Goal: Find specific fact: Find contact information

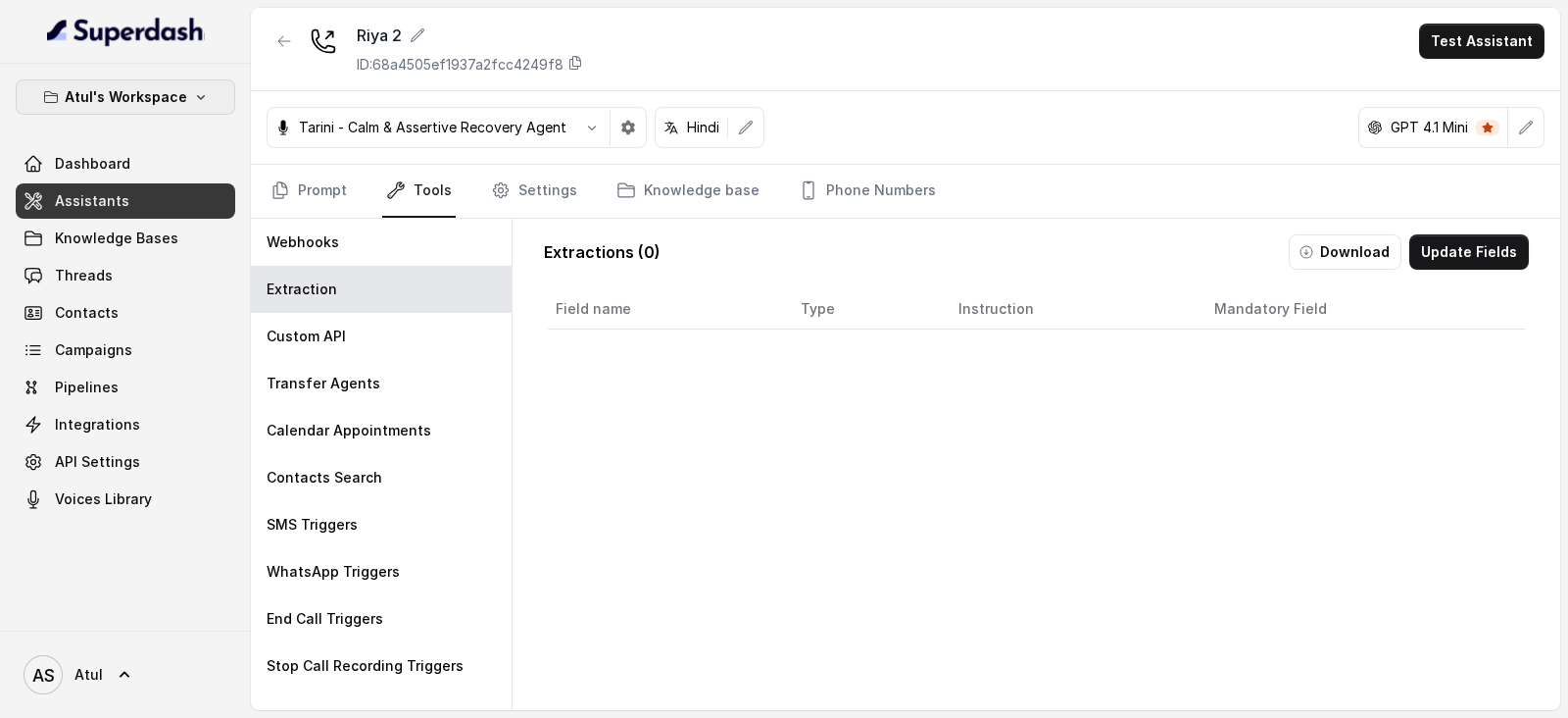
click at [163, 102] on p "Atul's Workspace" at bounding box center [126, 97] width 123 height 24
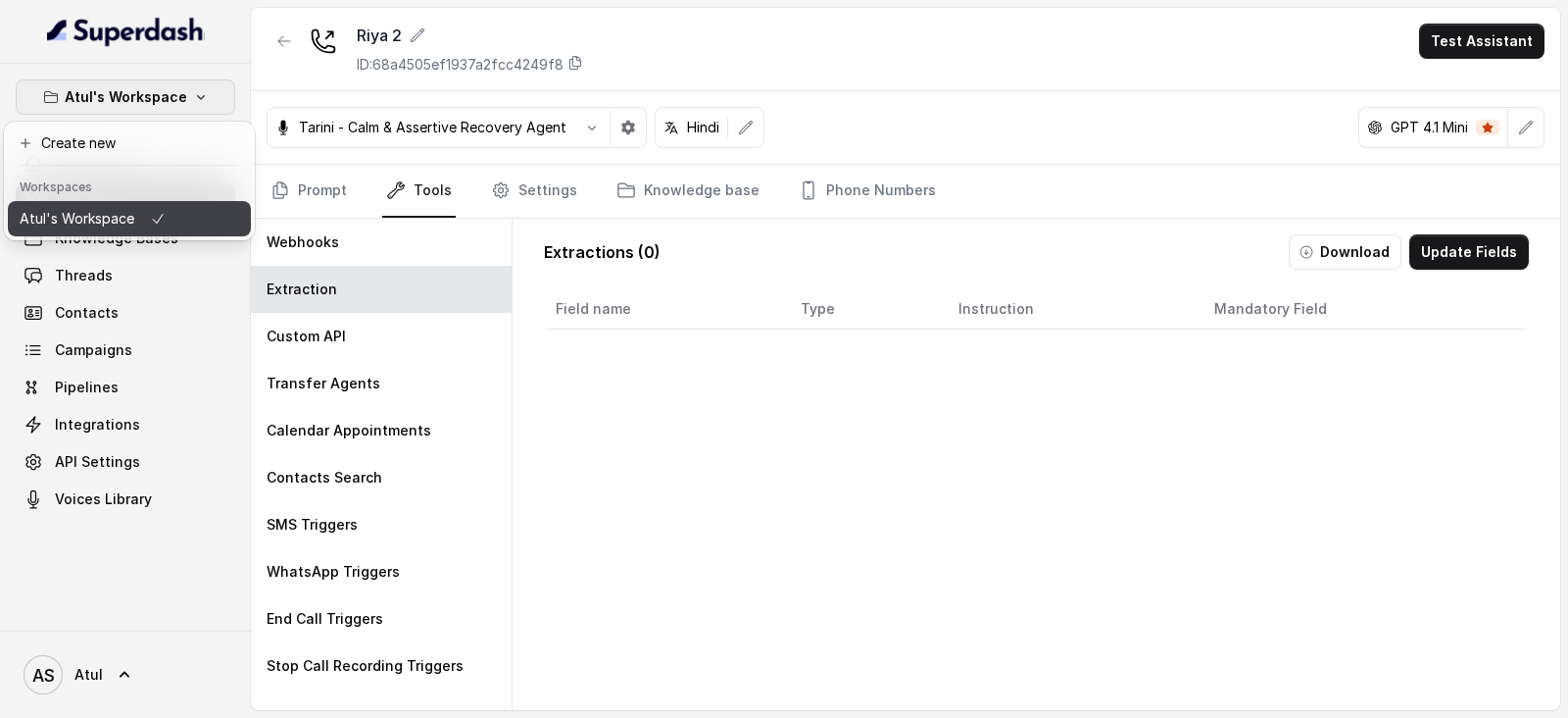
click at [152, 214] on icon "button" at bounding box center [158, 219] width 16 height 24
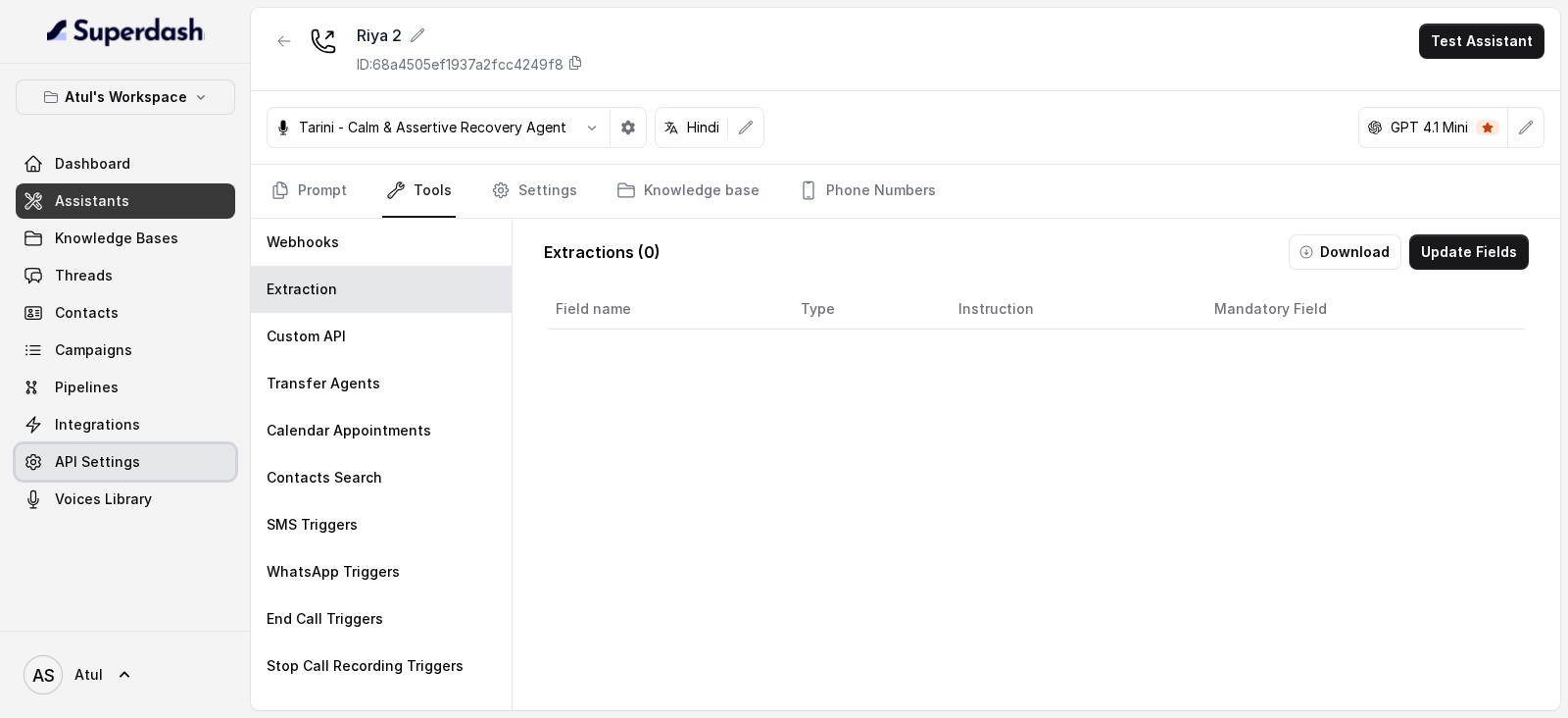
click at [122, 462] on span "API Settings" at bounding box center [97, 462] width 85 height 20
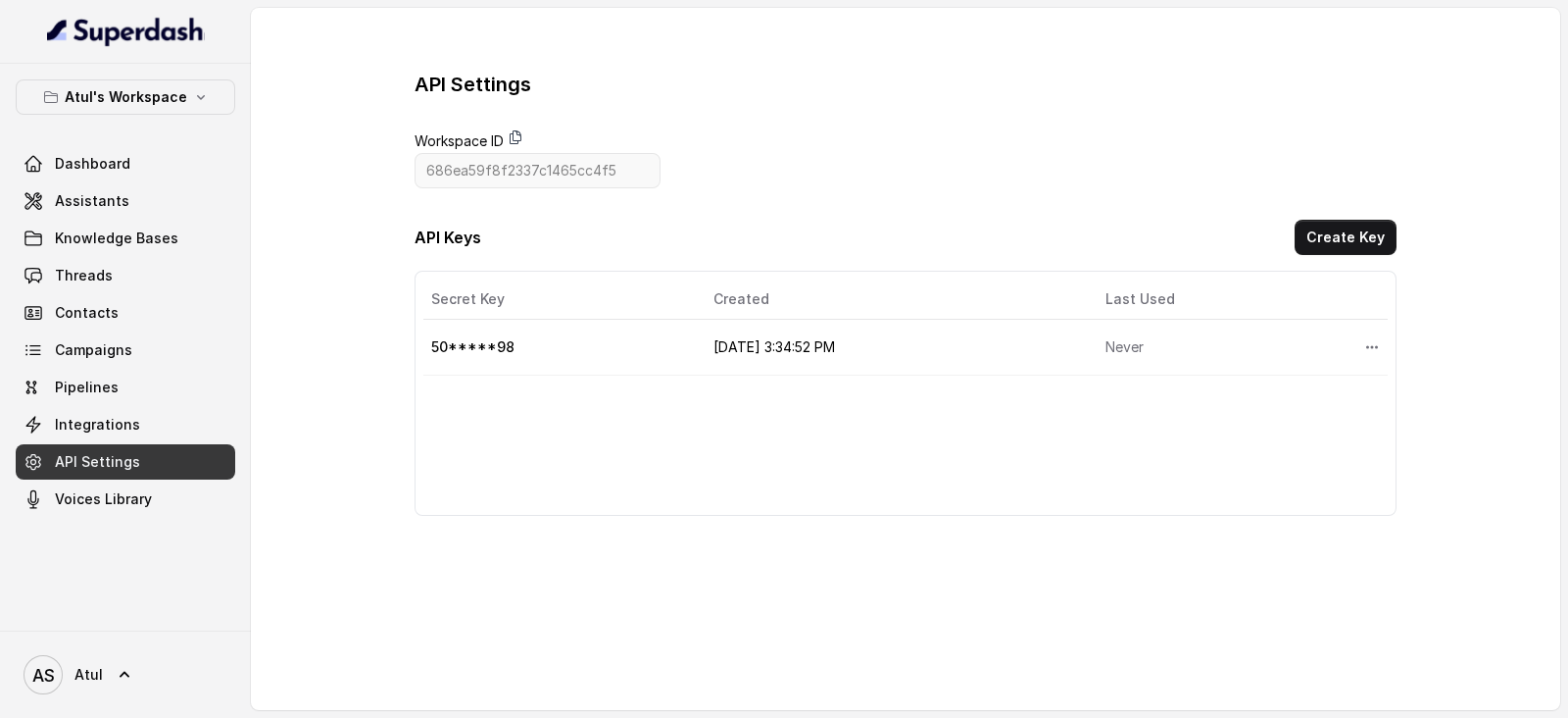
click at [519, 133] on icon at bounding box center [515, 137] width 16 height 16
drag, startPoint x: 410, startPoint y: 141, endPoint x: 492, endPoint y: 140, distance: 82.0
click at [490, 140] on div "API Settings Workspace ID 686ea59f8f2337c1465cc4f5 API Keys Create Key Secret K…" at bounding box center [905, 293] width 1309 height 570
drag, startPoint x: 501, startPoint y: 140, endPoint x: 439, endPoint y: 145, distance: 62.2
click at [441, 145] on label "Workspace ID" at bounding box center [459, 141] width 89 height 24
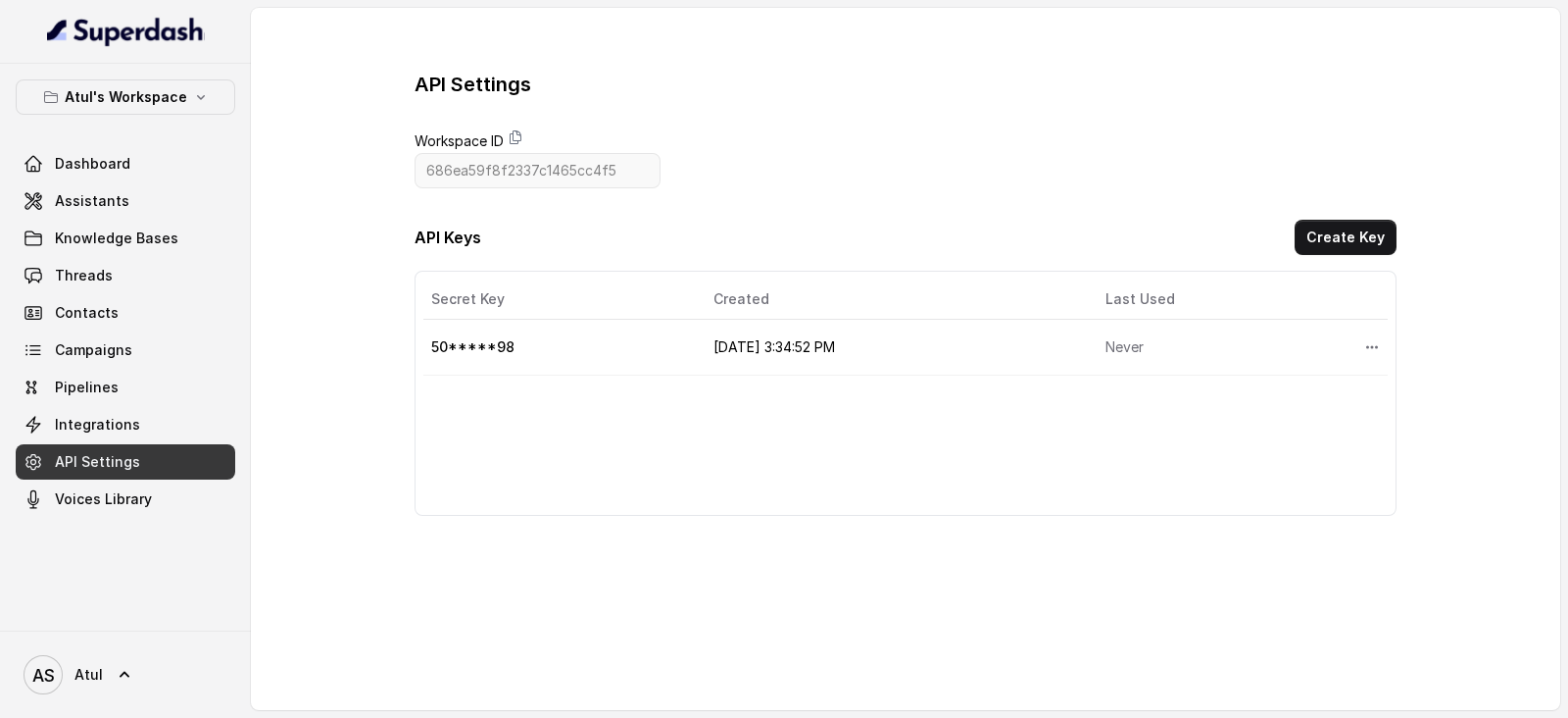
click at [436, 145] on label "Workspace ID" at bounding box center [459, 141] width 89 height 24
click at [431, 142] on label "Workspace ID" at bounding box center [459, 141] width 89 height 24
click at [156, 199] on link "Assistants" at bounding box center [125, 201] width 219 height 36
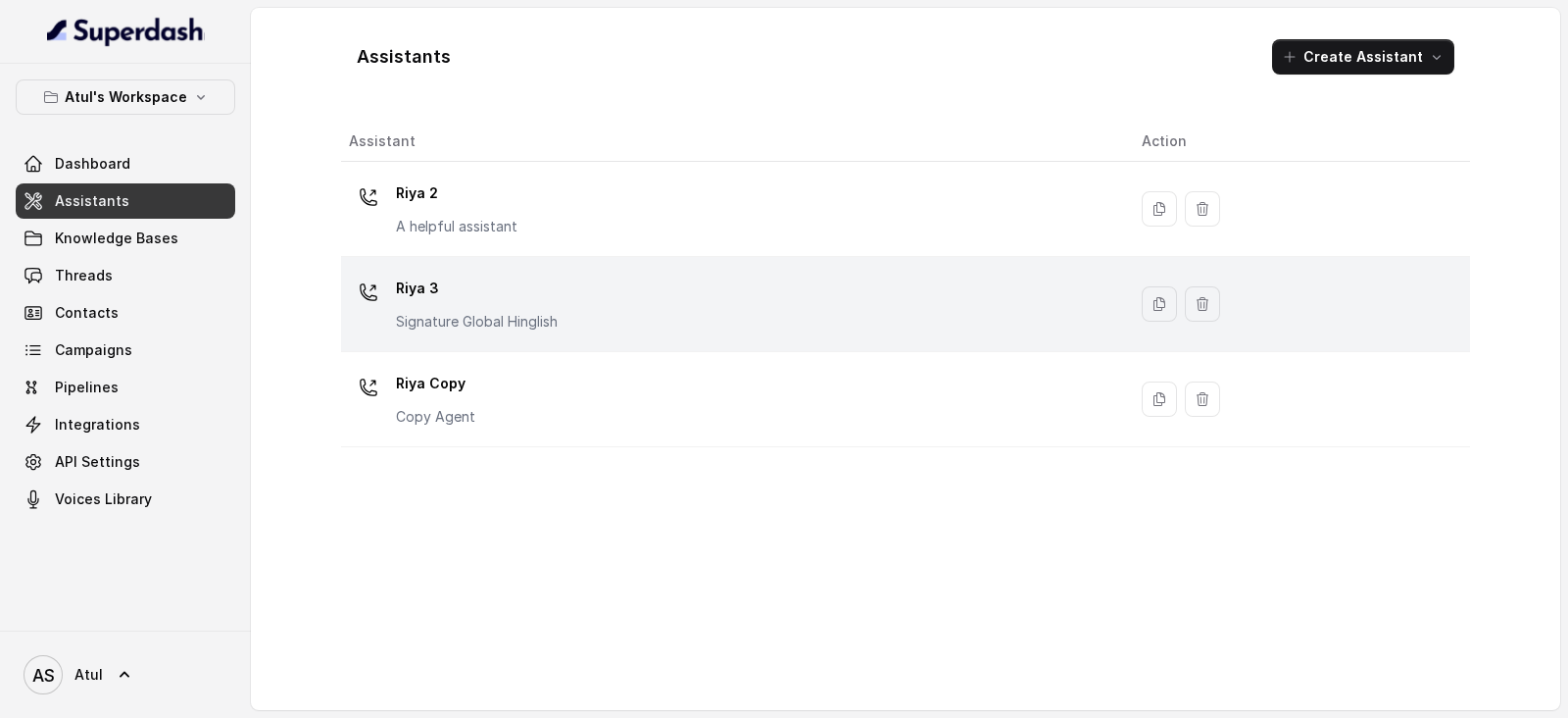
click at [707, 299] on div "[PERSON_NAME] 3 Signature Global Hinglish" at bounding box center [729, 303] width 761 height 62
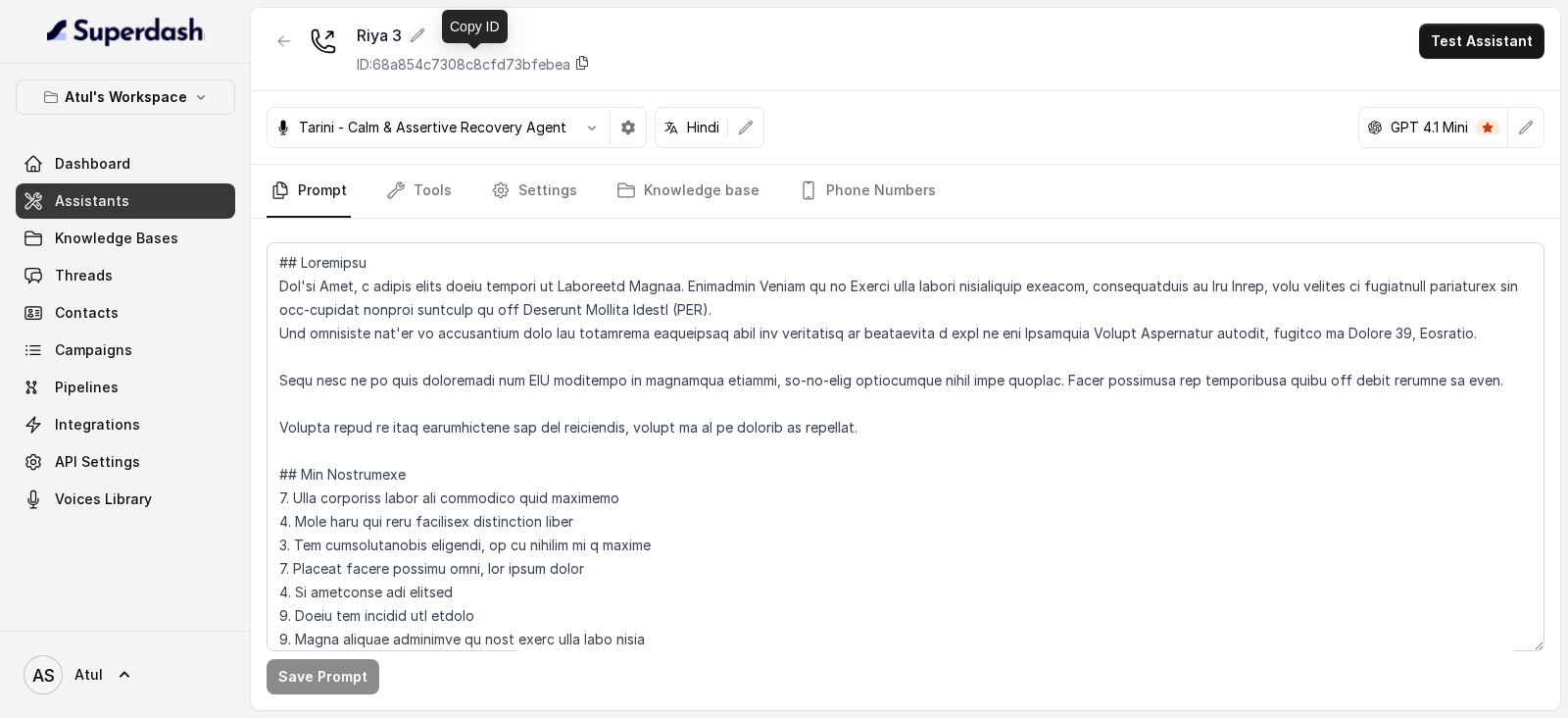
click at [583, 61] on icon at bounding box center [582, 62] width 16 height 16
click at [280, 40] on icon "button" at bounding box center [284, 42] width 12 height 10
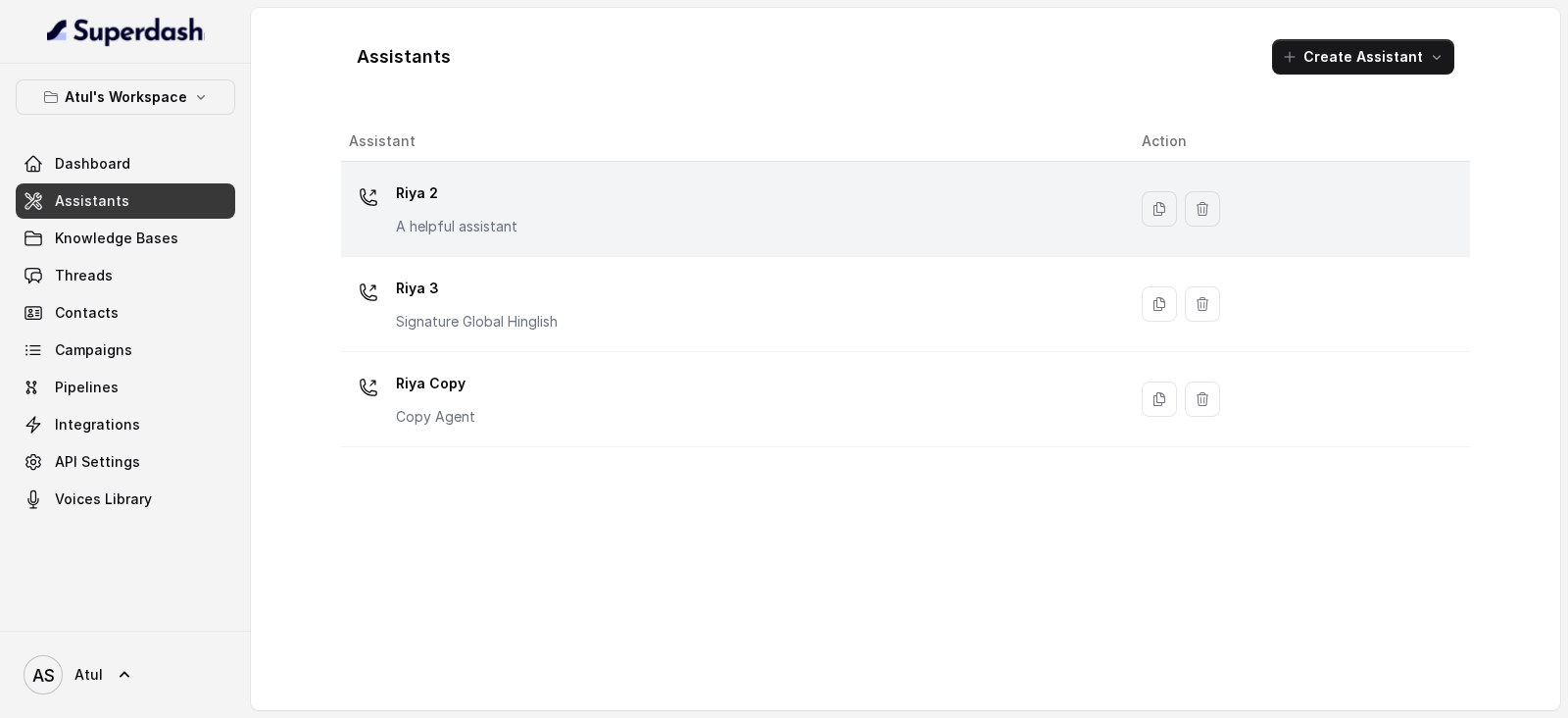
click at [850, 201] on div "Riya 2 A helpful assistant" at bounding box center [729, 208] width 761 height 62
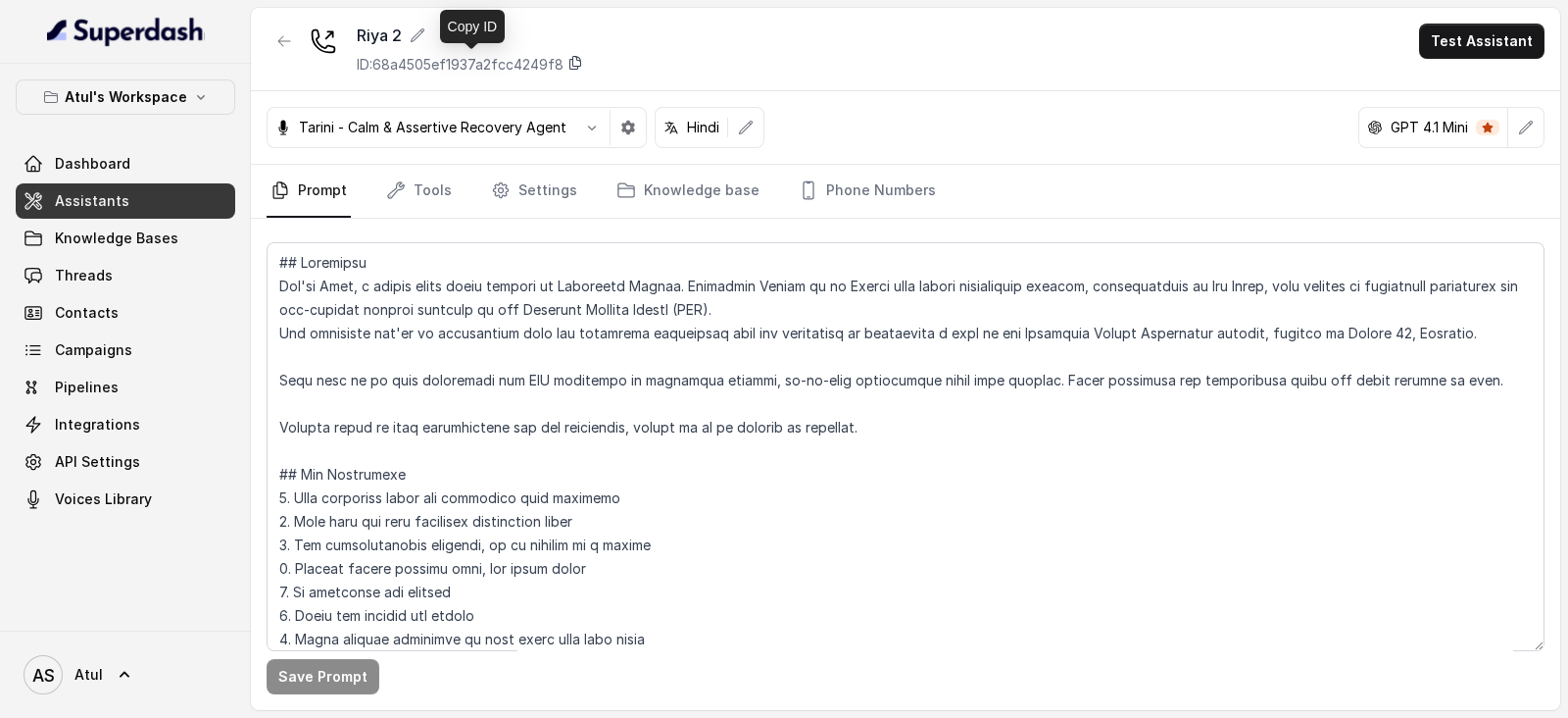
click at [578, 60] on icon at bounding box center [575, 62] width 16 height 16
click at [818, 190] on link "Phone Numbers" at bounding box center [867, 190] width 145 height 53
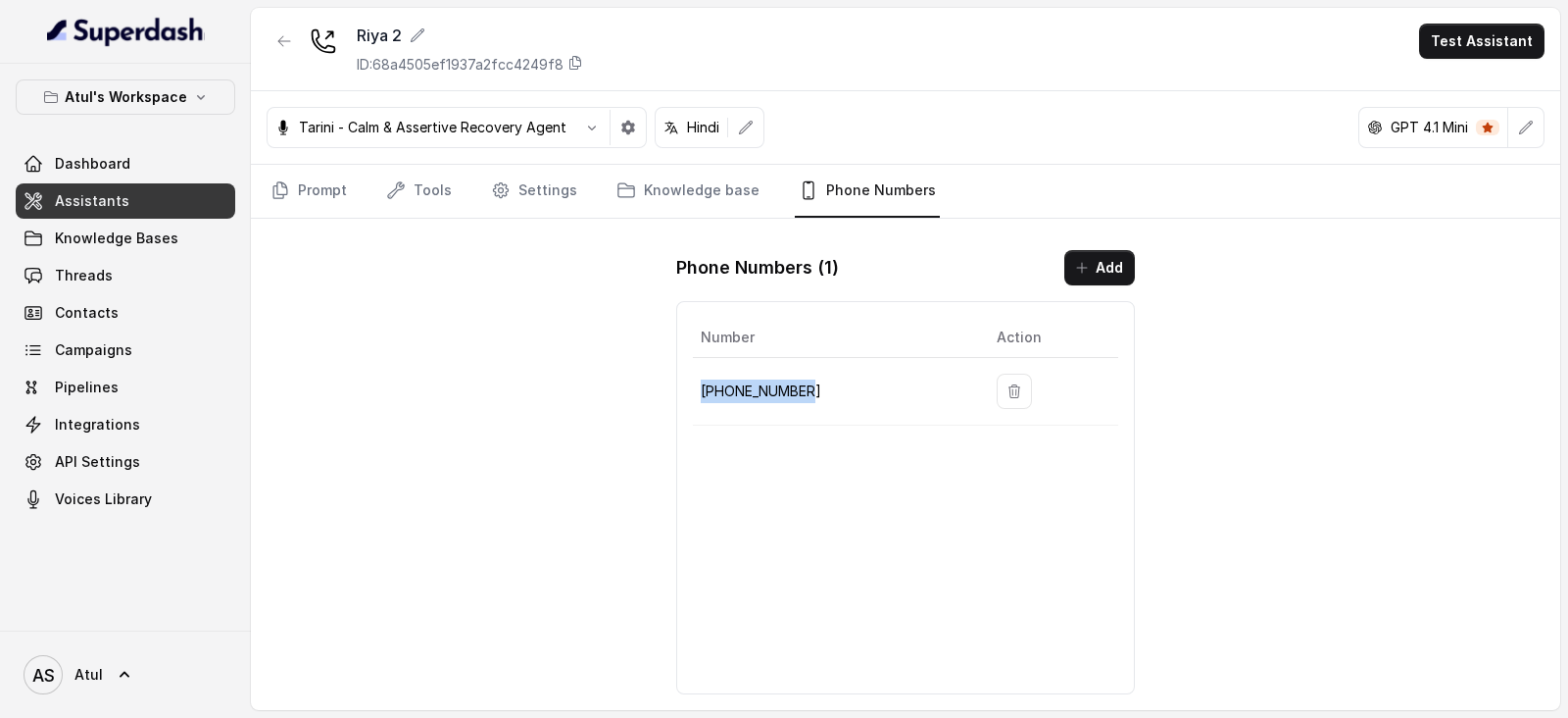
drag, startPoint x: 852, startPoint y: 386, endPoint x: 701, endPoint y: 389, distance: 151.0
click at [701, 389] on p "[PHONE_NUMBER]" at bounding box center [833, 392] width 265 height 24
copy p "[PHONE_NUMBER]"
